Goal: Transaction & Acquisition: Purchase product/service

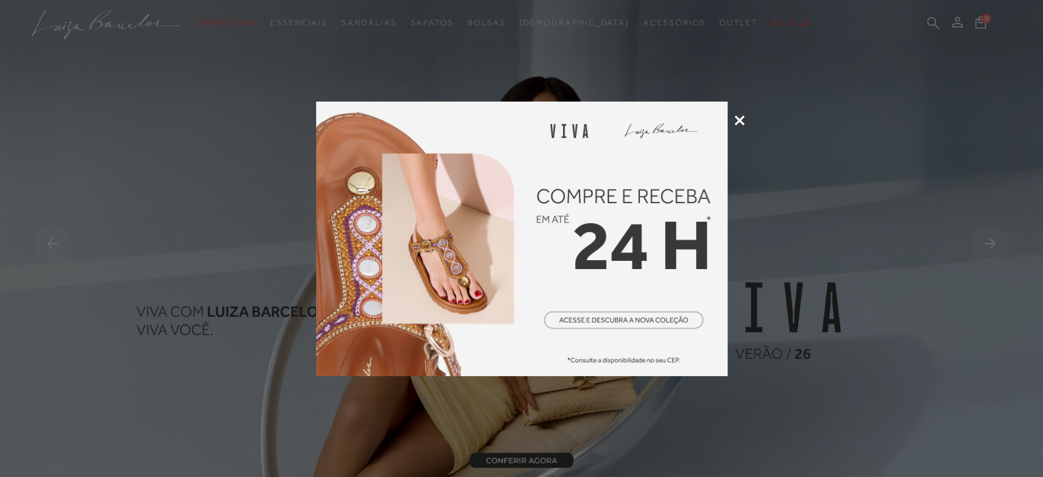
click at [740, 120] on icon at bounding box center [740, 120] width 10 height 10
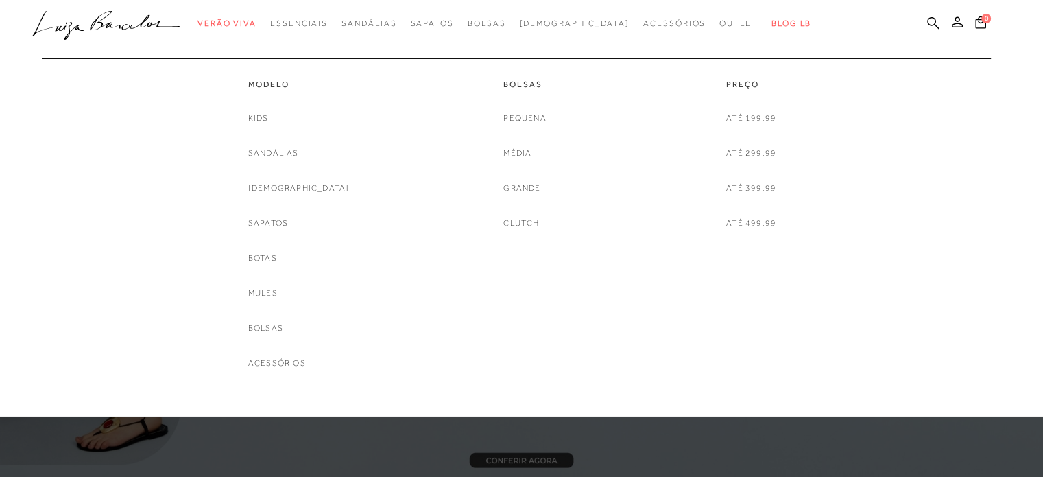
click at [720, 23] on span "Outlet" at bounding box center [739, 24] width 38 height 10
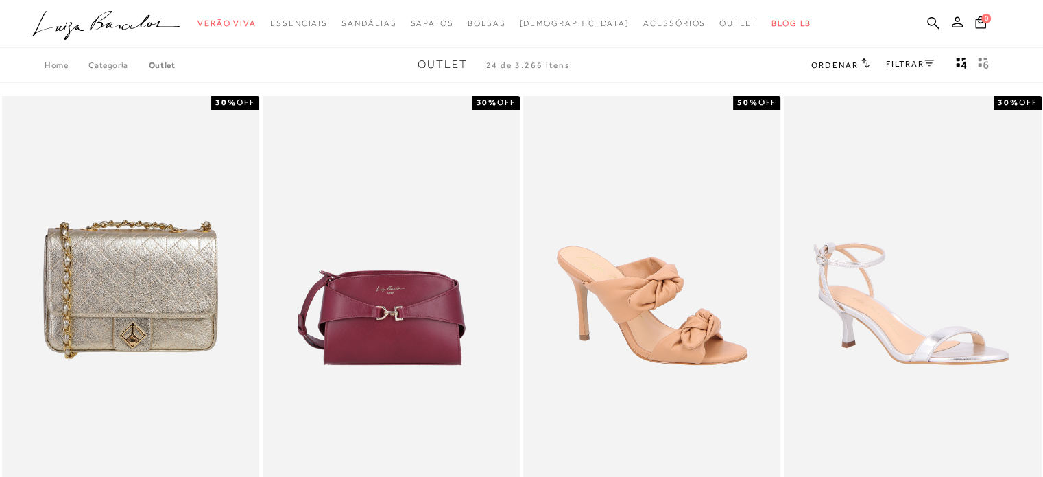
click at [862, 64] on icon at bounding box center [866, 63] width 8 height 10
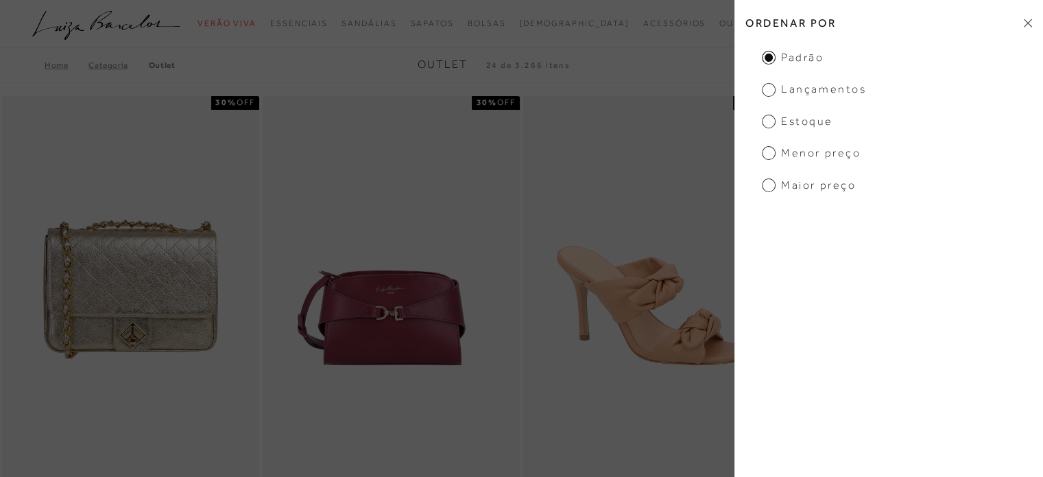
click at [826, 156] on span "Menor preço" at bounding box center [811, 152] width 99 height 15
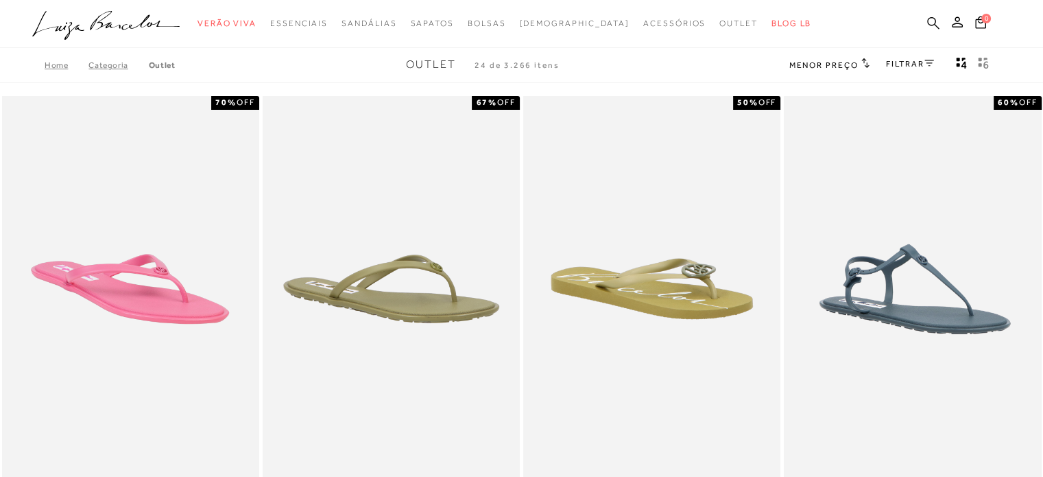
click at [933, 31] on link at bounding box center [934, 24] width 12 height 17
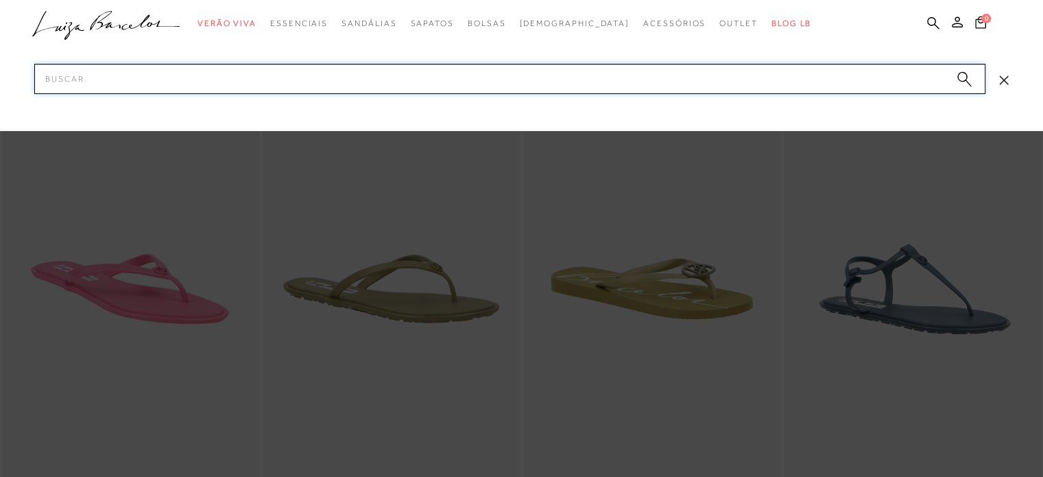
click at [639, 75] on input "Pesquisar" at bounding box center [510, 79] width 952 height 30
type input "carteira"
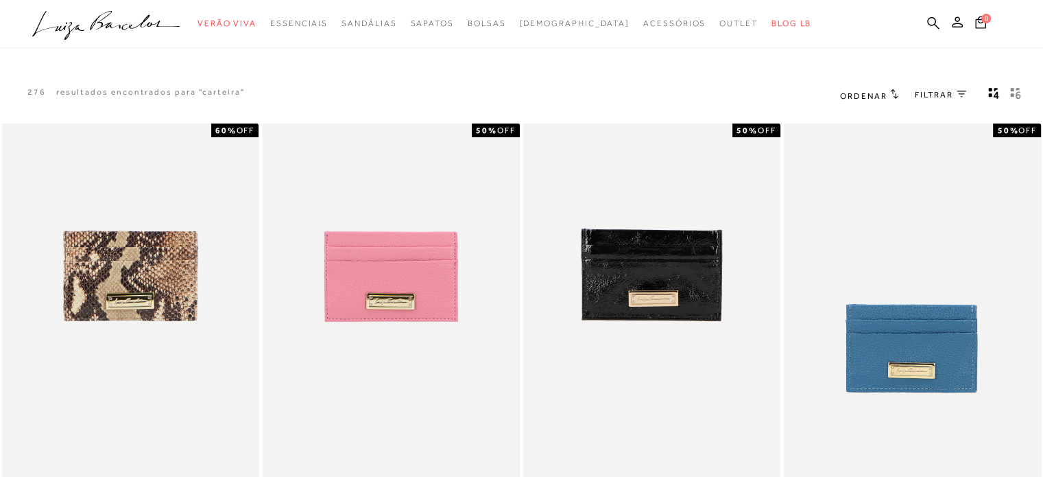
click at [853, 95] on span "Ordenar" at bounding box center [863, 96] width 47 height 10
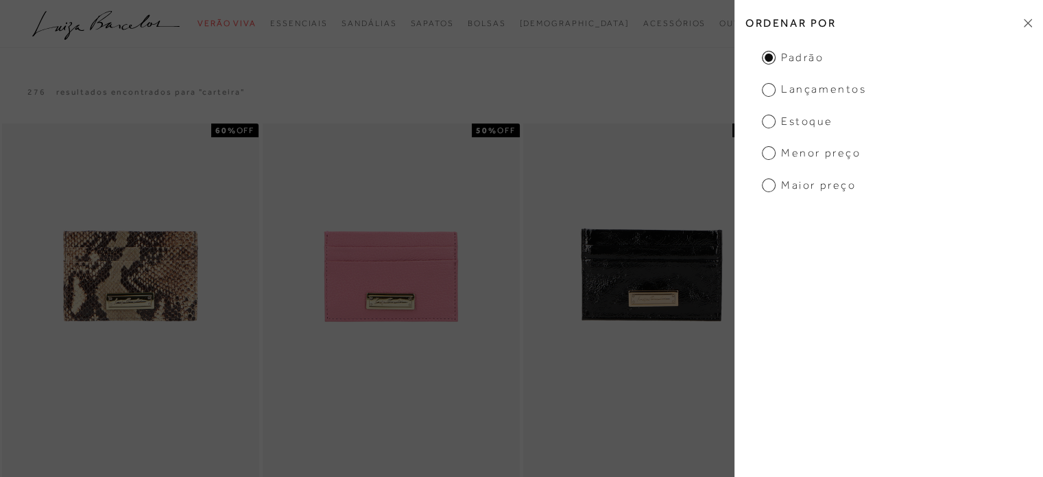
click at [826, 152] on span "Menor Preço" at bounding box center [811, 152] width 99 height 15
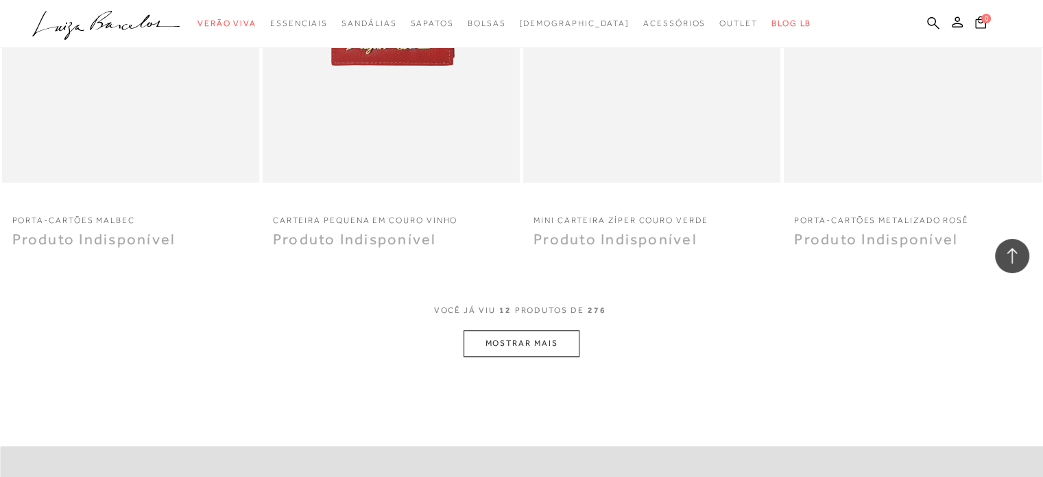
scroll to position [1285, 0]
click at [545, 336] on button "MOSTRAR MAIS" at bounding box center [521, 340] width 115 height 27
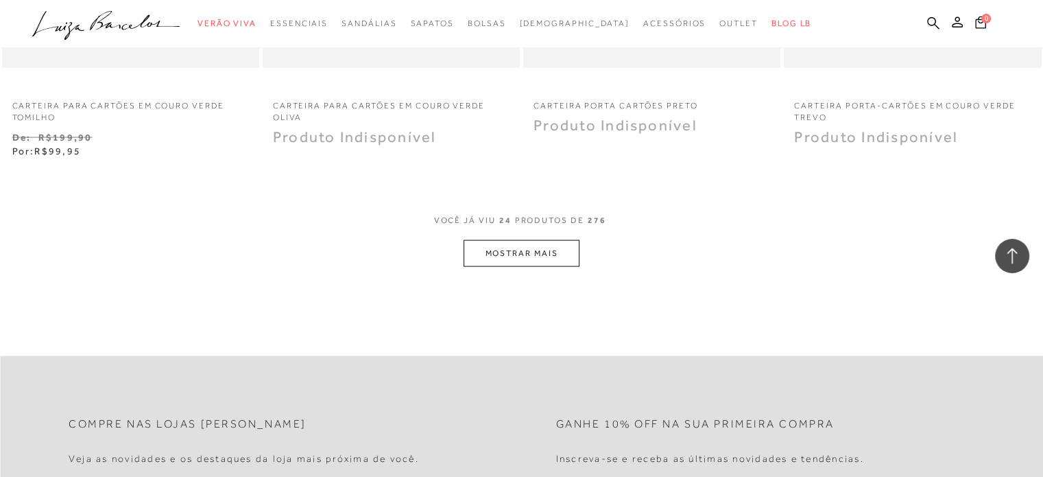
scroll to position [2821, 0]
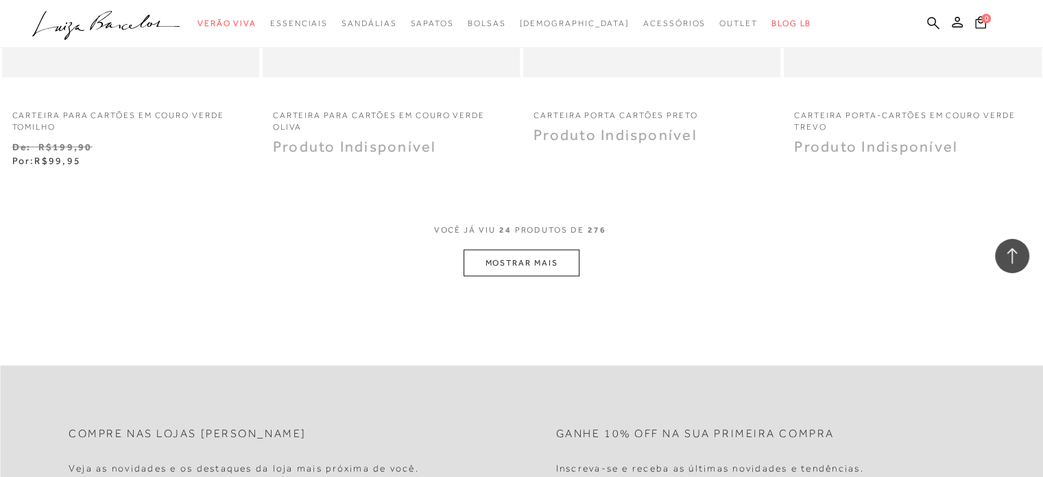
click at [545, 260] on button "MOSTRAR MAIS" at bounding box center [521, 263] width 115 height 27
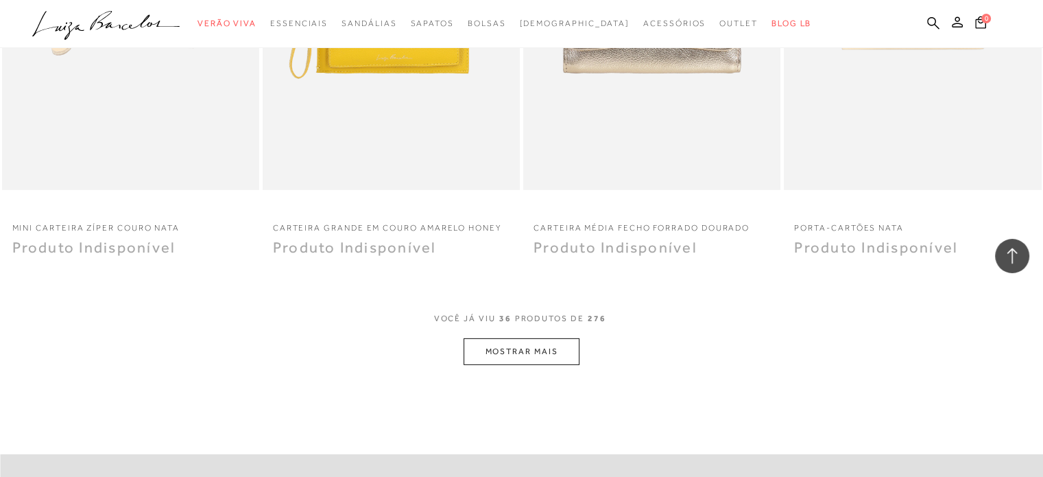
scroll to position [4141, 0]
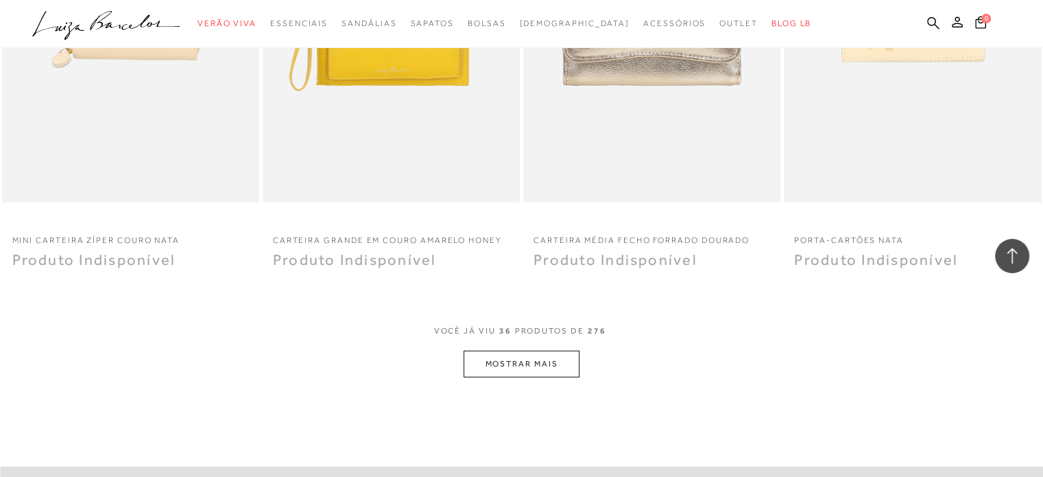
click at [540, 361] on button "MOSTRAR MAIS" at bounding box center [521, 364] width 115 height 27
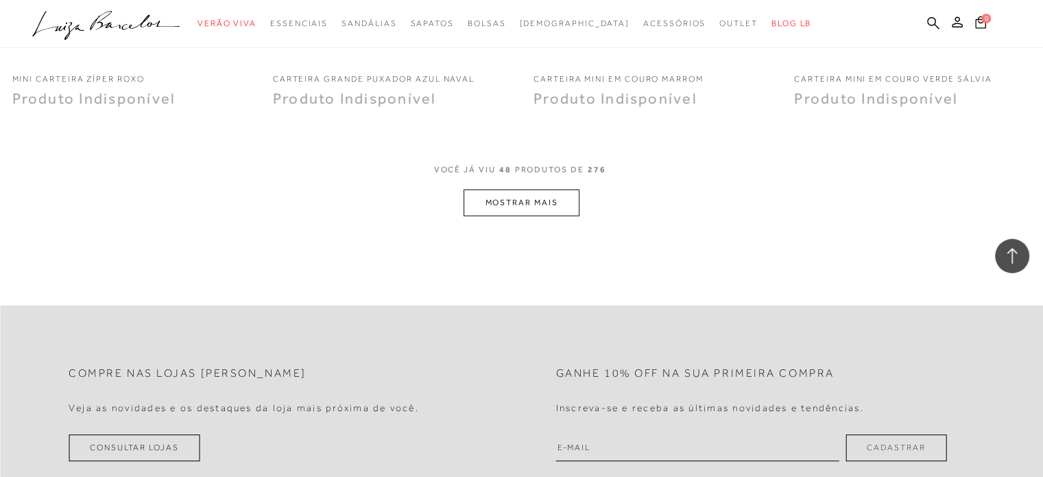
scroll to position [5744, 0]
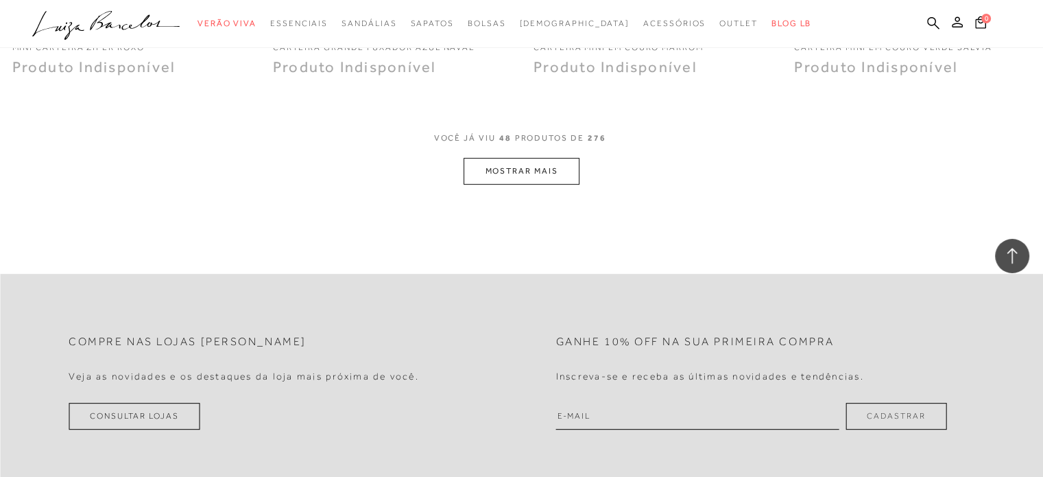
click at [559, 170] on button "MOSTRAR MAIS" at bounding box center [521, 171] width 115 height 27
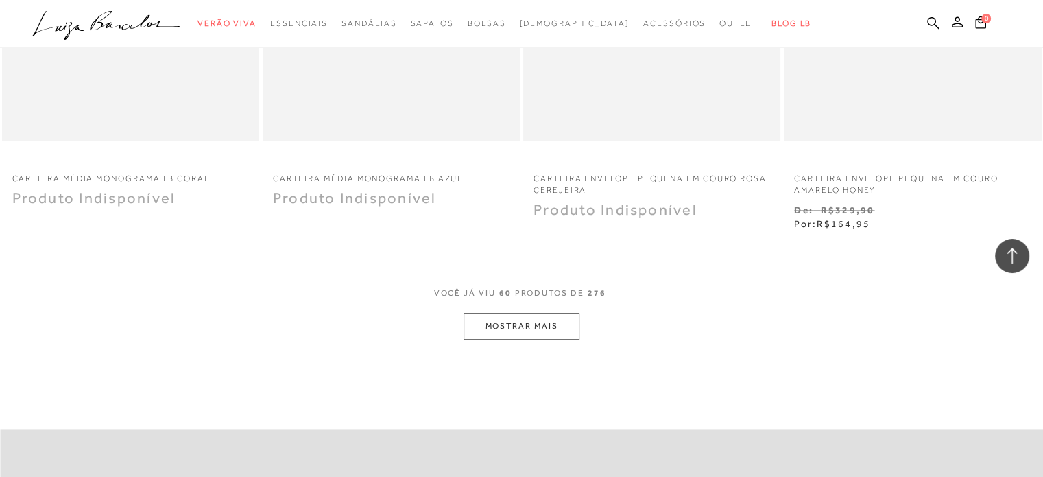
scroll to position [6995, 0]
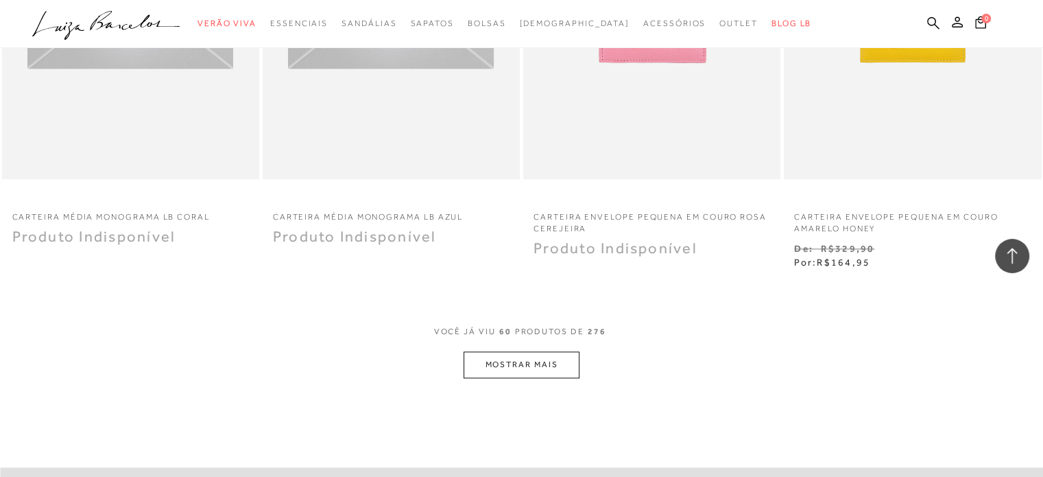
click at [530, 351] on button "MOSTRAR MAIS" at bounding box center [521, 364] width 115 height 27
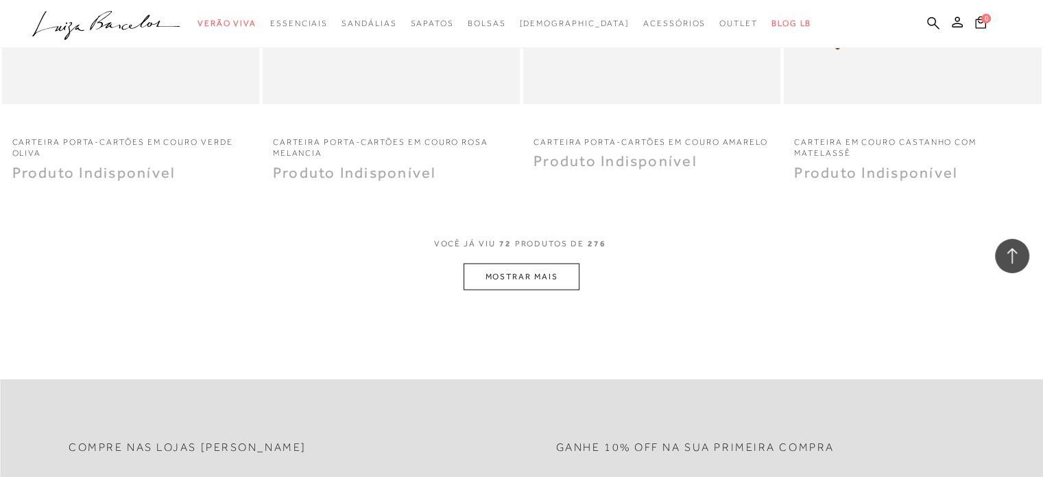
scroll to position [8492, 0]
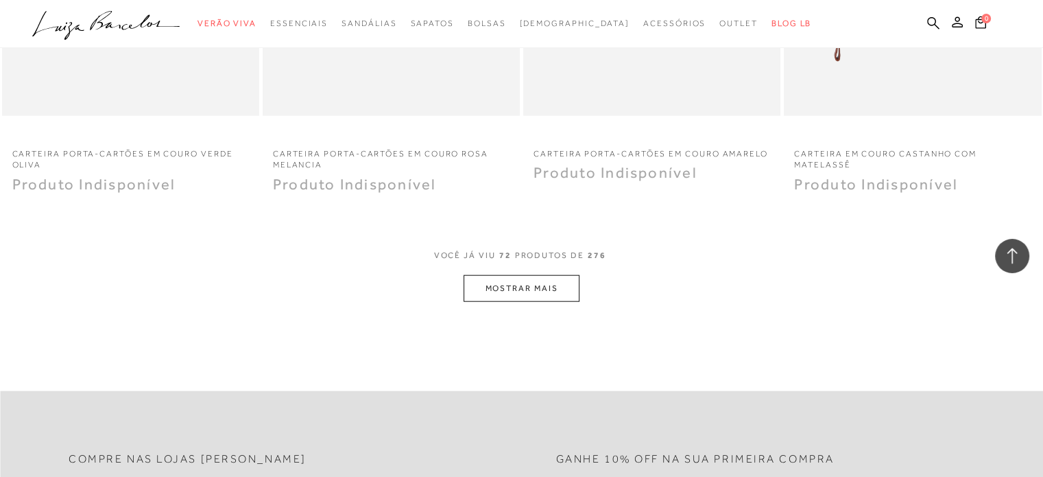
click at [541, 279] on button "MOSTRAR MAIS" at bounding box center [521, 288] width 115 height 27
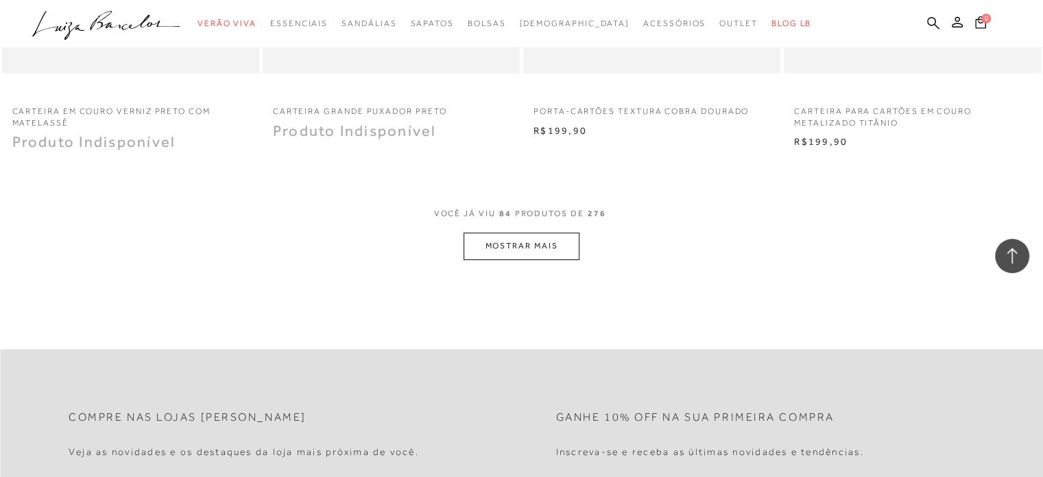
scroll to position [9901, 0]
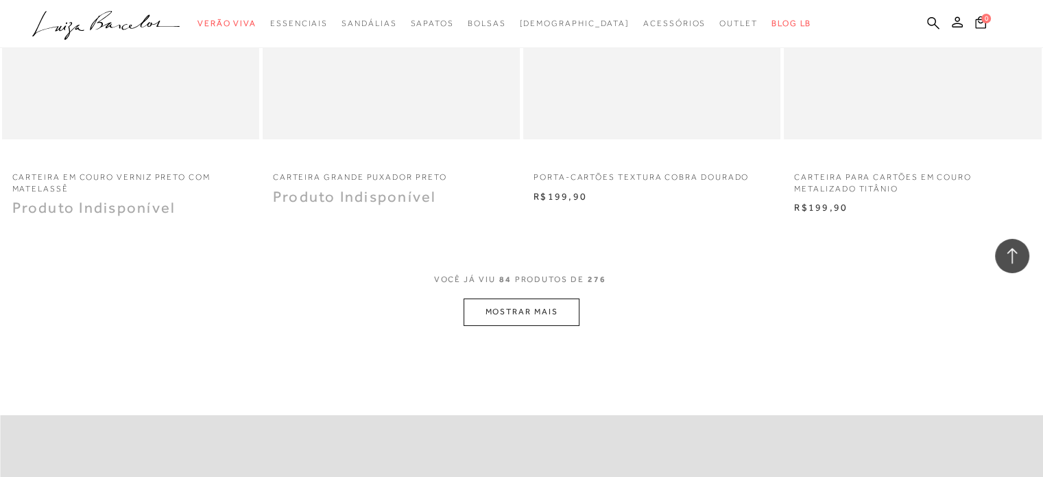
click at [536, 312] on button "MOSTRAR MAIS" at bounding box center [521, 311] width 115 height 27
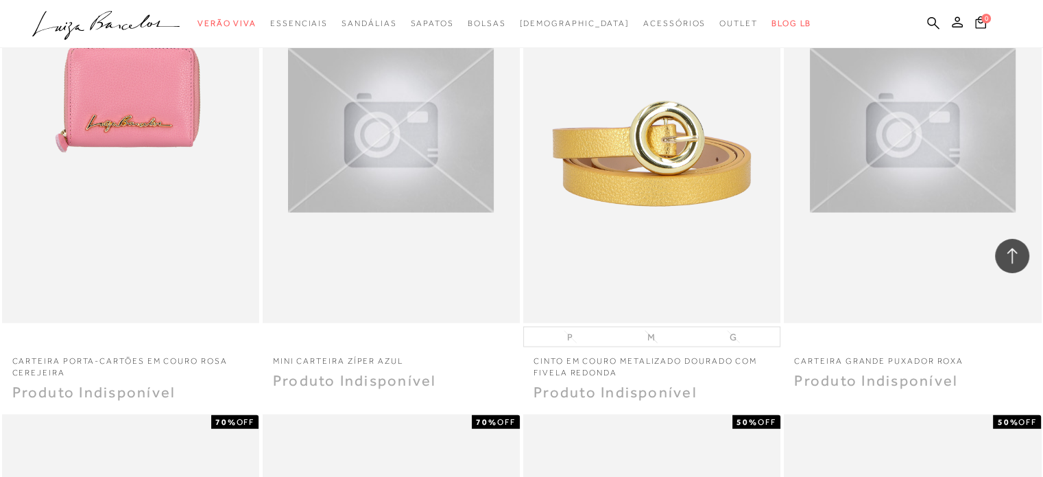
scroll to position [0, 0]
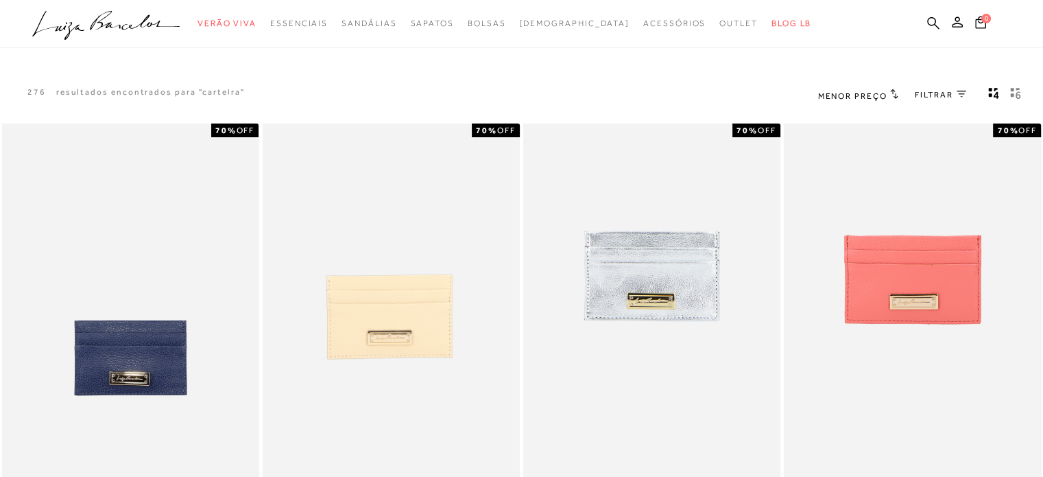
click at [933, 91] on span "FILTRAR" at bounding box center [934, 95] width 38 height 12
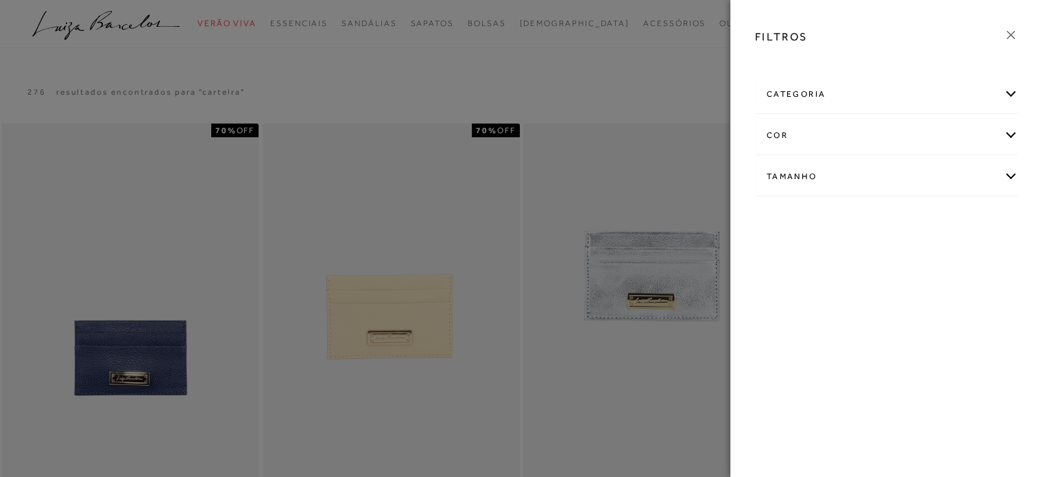
click at [721, 54] on div at bounding box center [521, 238] width 1043 height 477
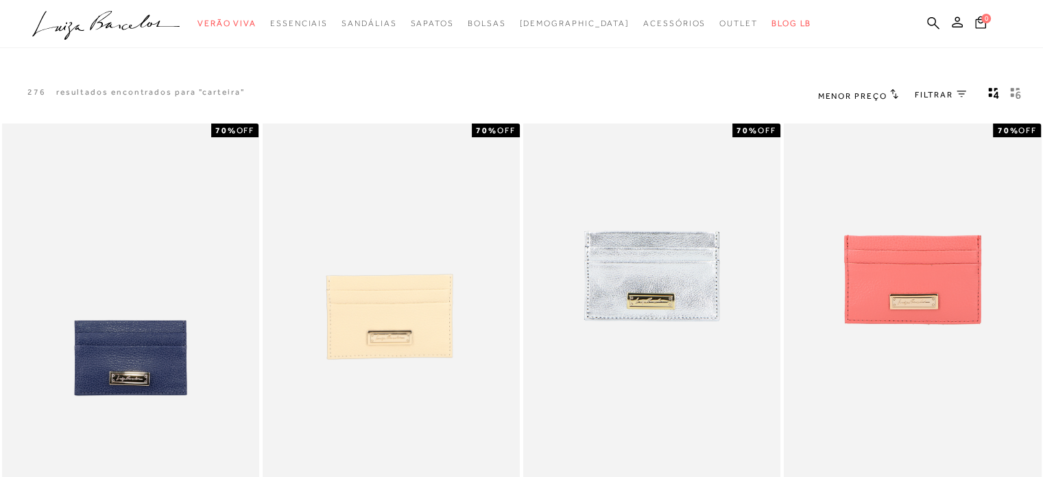
click at [875, 94] on span "Menor Preço" at bounding box center [852, 96] width 69 height 10
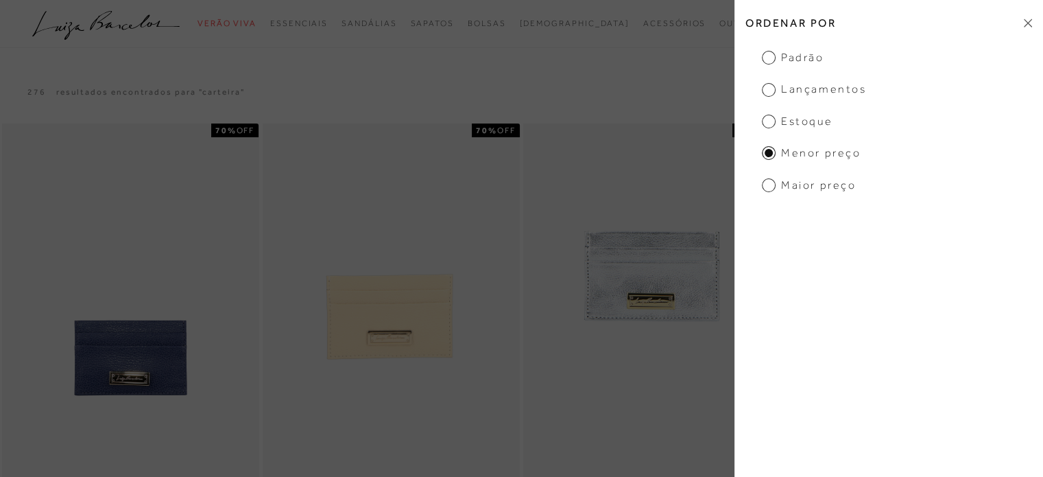
click at [799, 120] on span "Estoque" at bounding box center [797, 121] width 71 height 15
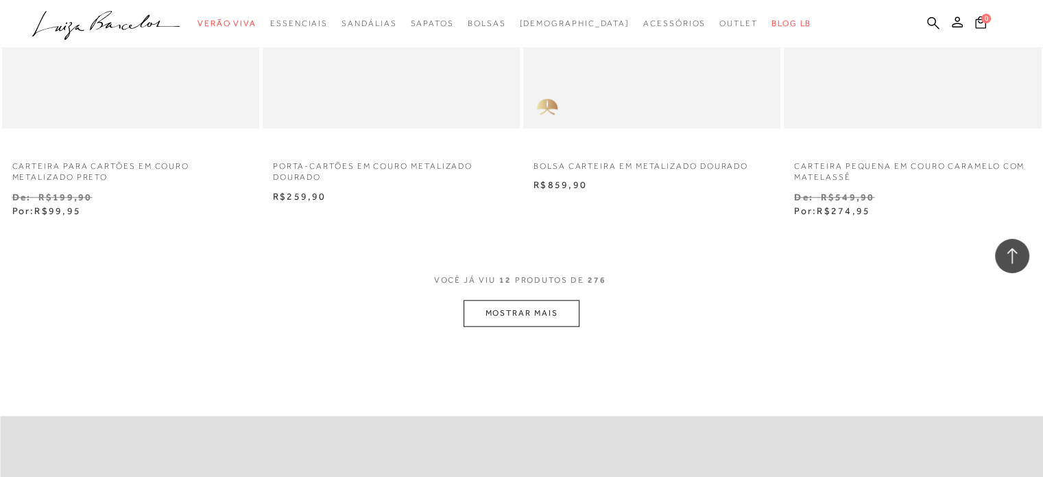
scroll to position [1367, 0]
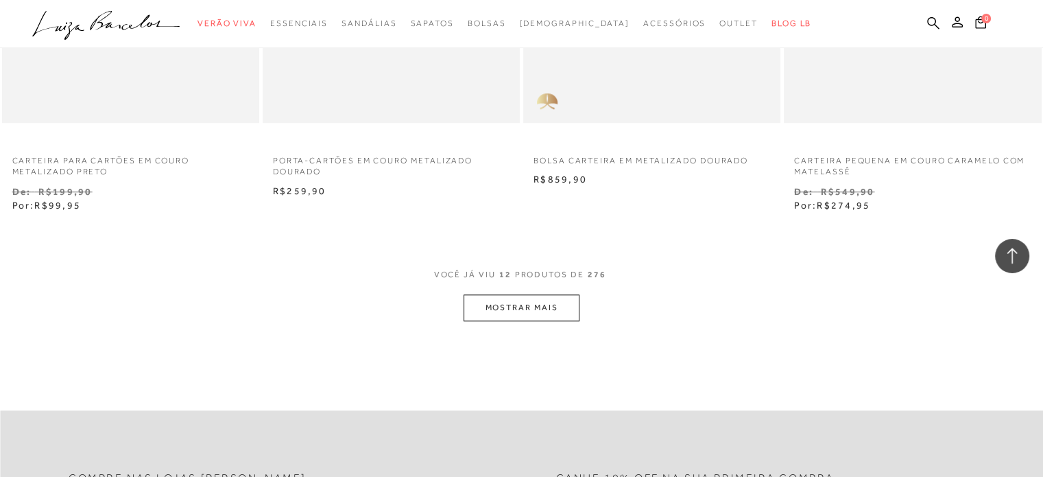
click at [534, 304] on button "MOSTRAR MAIS" at bounding box center [521, 307] width 115 height 27
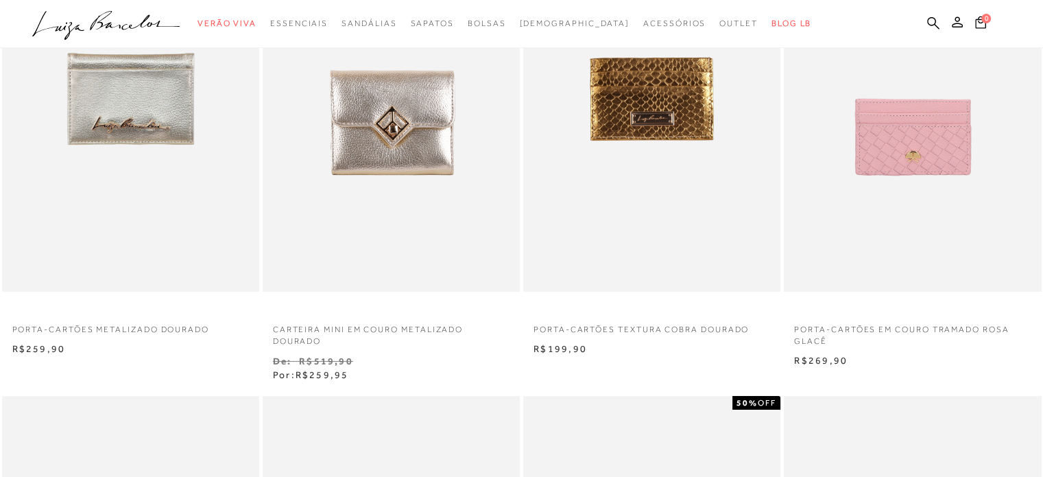
scroll to position [0, 0]
